Goal: Task Accomplishment & Management: Use online tool/utility

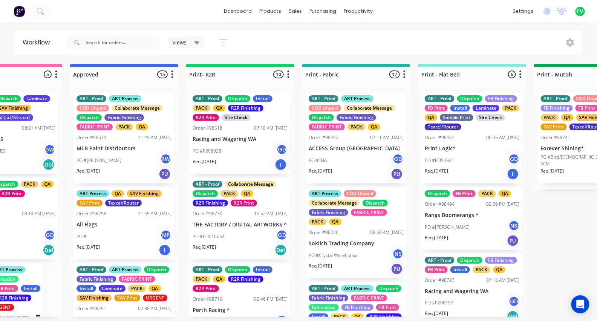
scroll to position [263, 0]
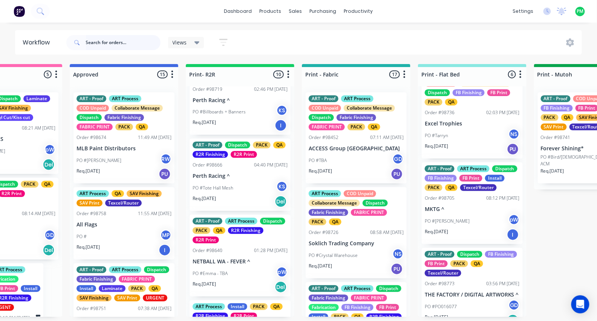
click at [96, 43] on input "text" at bounding box center [123, 42] width 75 height 15
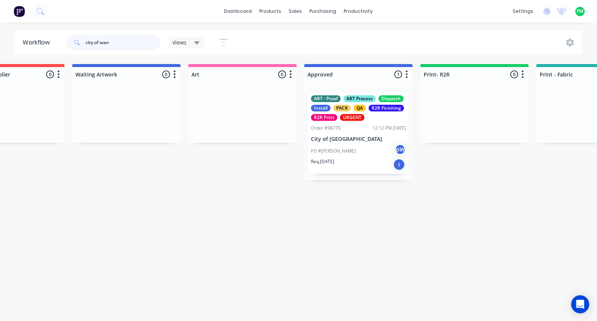
scroll to position [0, 589]
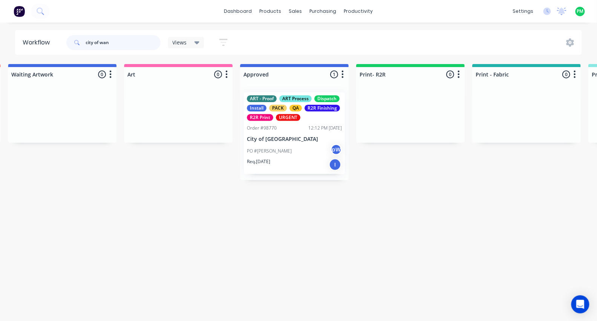
type input "city of wan"
click at [268, 144] on div "PO #Emma pW" at bounding box center [294, 151] width 95 height 14
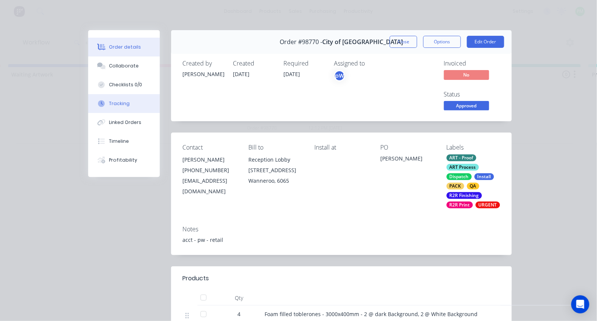
click at [116, 107] on div "Tracking" at bounding box center [119, 103] width 21 height 7
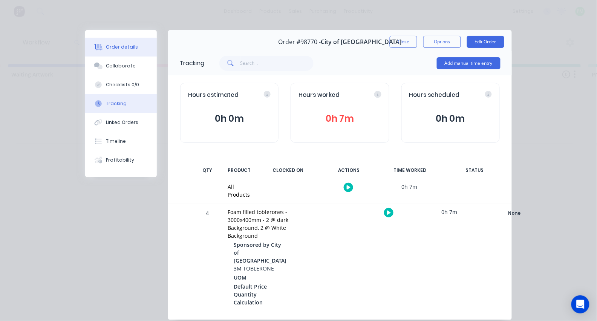
click at [140, 50] on button "Order details" at bounding box center [121, 47] width 72 height 19
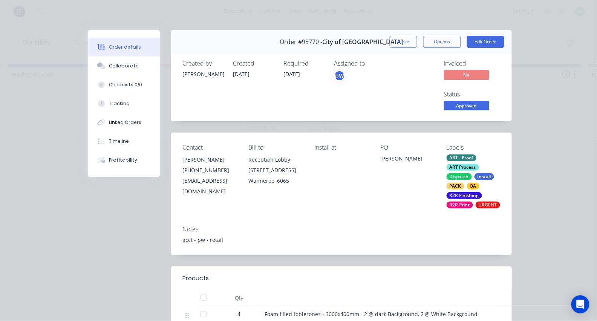
click at [461, 105] on span "Approved" at bounding box center [466, 105] width 45 height 9
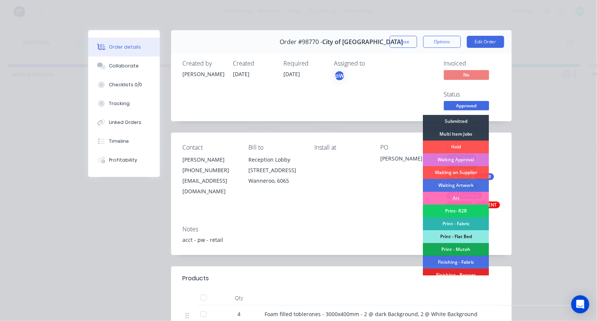
click at [456, 212] on div "Print- R2R" at bounding box center [457, 211] width 66 height 13
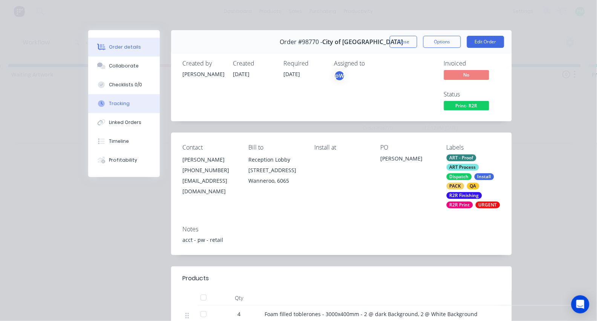
click at [138, 112] on button "Tracking" at bounding box center [124, 103] width 72 height 19
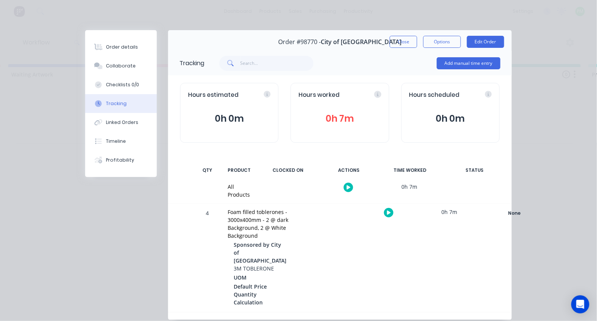
click at [384, 209] on button "button" at bounding box center [388, 212] width 9 height 9
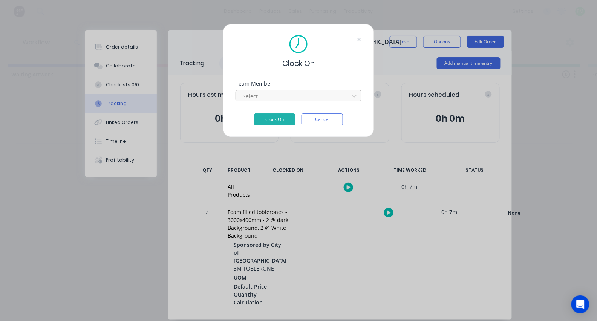
click at [327, 101] on div at bounding box center [293, 96] width 103 height 9
type input "pro"
click at [275, 122] on button "Clock On" at bounding box center [274, 120] width 41 height 12
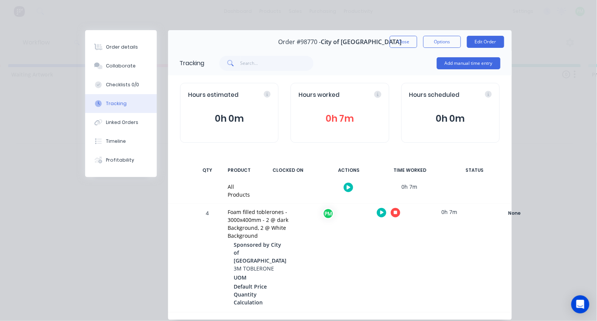
click at [394, 212] on icon "button" at bounding box center [396, 213] width 4 height 4
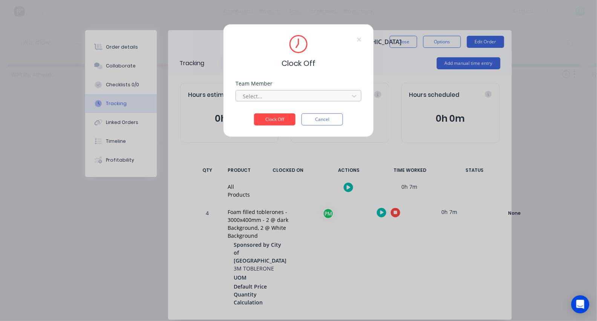
click at [298, 101] on div at bounding box center [293, 96] width 103 height 9
type input "pro"
click at [275, 122] on button "Clock Off" at bounding box center [274, 120] width 41 height 12
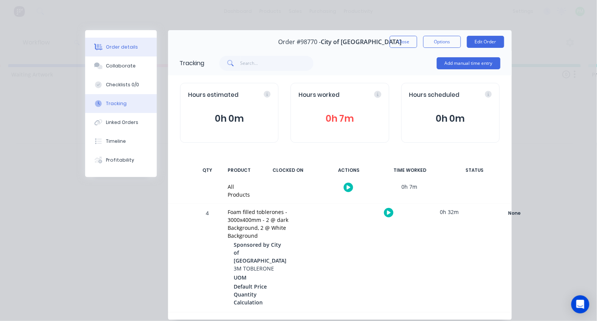
click at [145, 44] on button "Order details" at bounding box center [121, 47] width 72 height 19
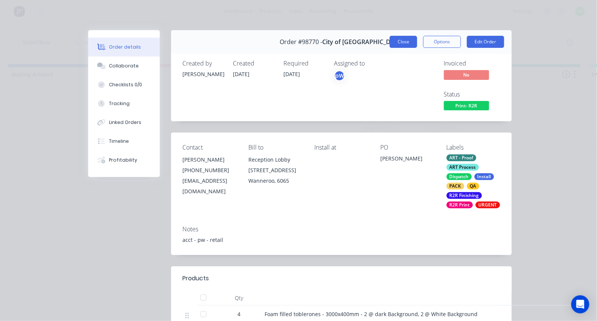
click at [398, 44] on button "Close" at bounding box center [404, 42] width 28 height 12
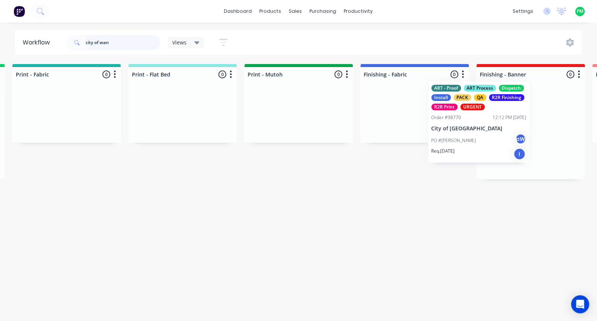
scroll to position [0, 1050]
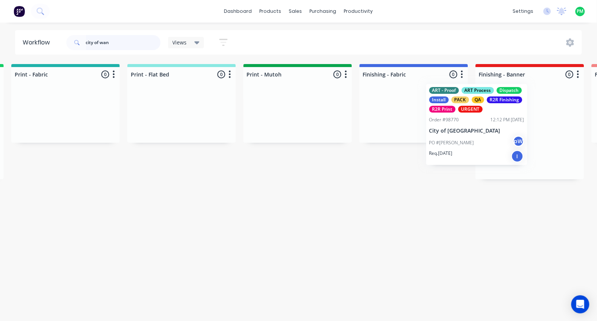
drag, startPoint x: 380, startPoint y: 124, endPoint x: 450, endPoint y: 116, distance: 70.2
click at [450, 116] on div "Submitted 0 Status colour #273444 hex #273444 Save Cancel Summaries Total order…" at bounding box center [393, 121] width 2899 height 115
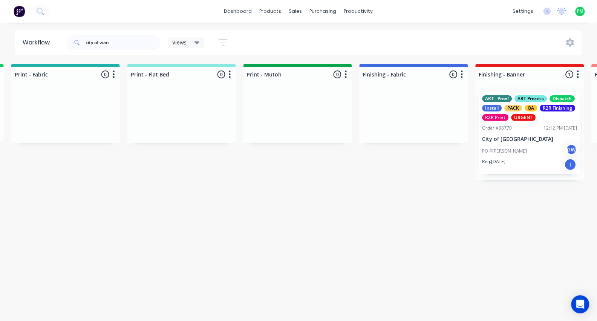
drag, startPoint x: 345, startPoint y: 168, endPoint x: 203, endPoint y: 225, distance: 152.5
click at [122, 49] on input "city of wan" at bounding box center [123, 42] width 75 height 15
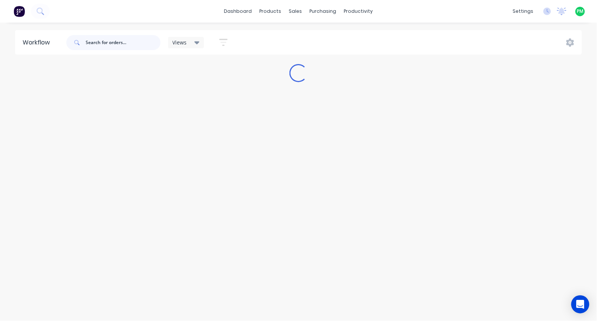
scroll to position [0, 0]
